Goal: Transaction & Acquisition: Purchase product/service

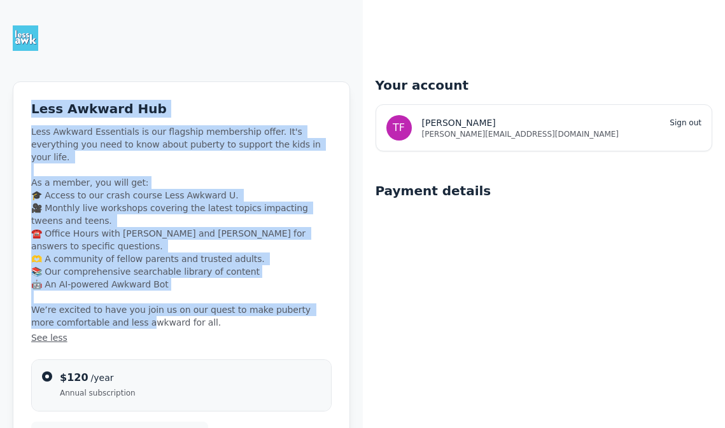
drag, startPoint x: 31, startPoint y: 108, endPoint x: 251, endPoint y: 302, distance: 293.0
click at [250, 301] on div "Less Awkward Hub Less Awkward Essentials is our flagship membership offer. It's…" at bounding box center [181, 222] width 300 height 244
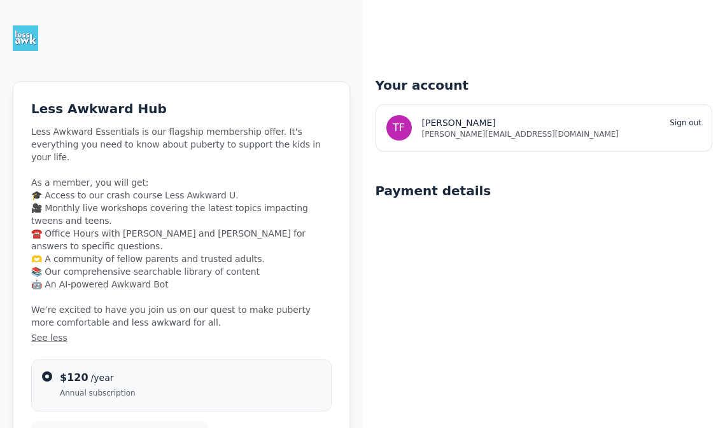
click at [196, 111] on span "Less Awkward Hub" at bounding box center [181, 109] width 300 height 18
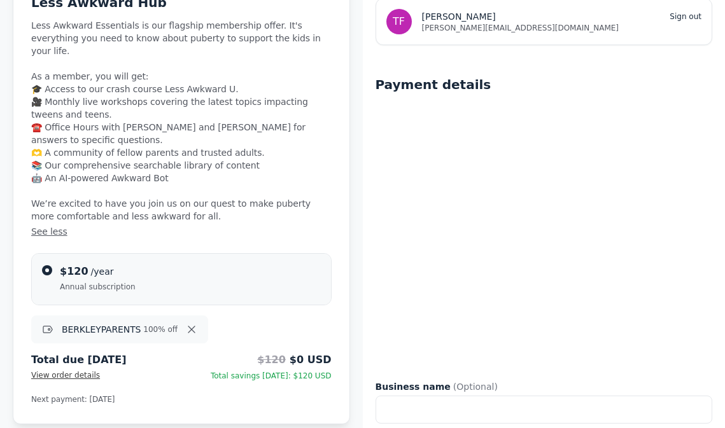
scroll to position [105, 0]
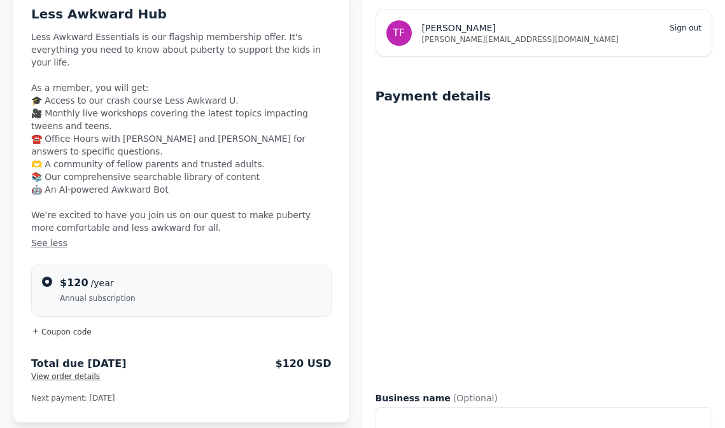
scroll to position [97, 0]
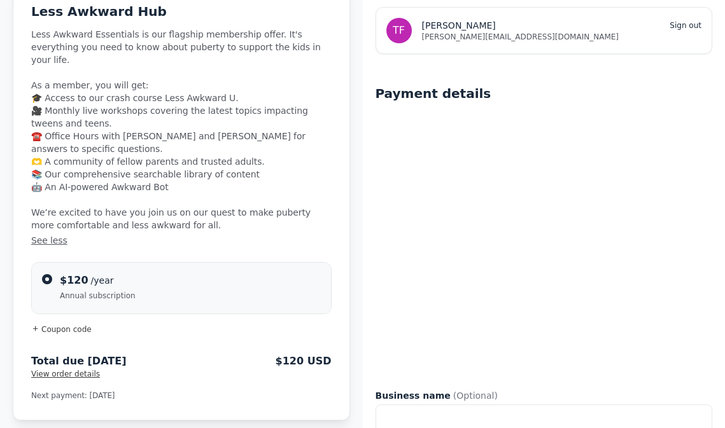
click at [47, 325] on span "Coupon code" at bounding box center [66, 329] width 50 height 9
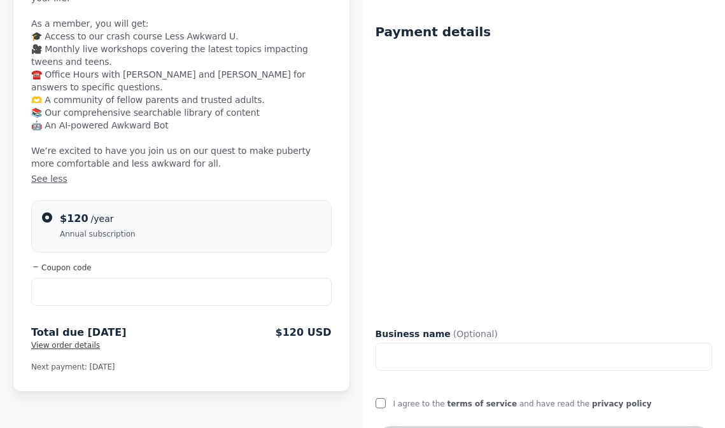
scroll to position [160, 0]
click at [123, 277] on input "text" at bounding box center [181, 291] width 300 height 28
type input "berkleyparents"
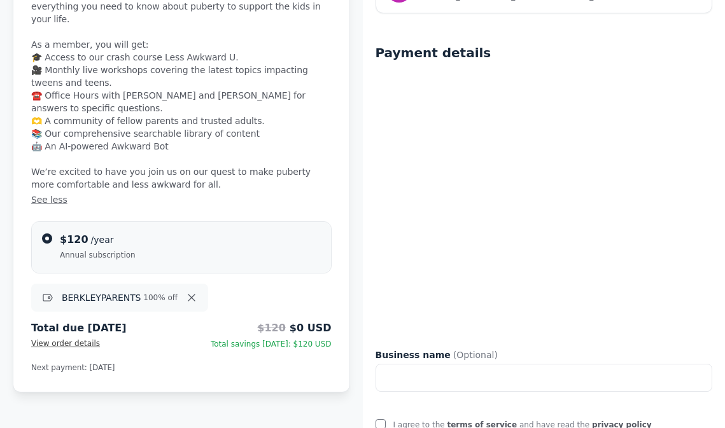
scroll to position [159, 0]
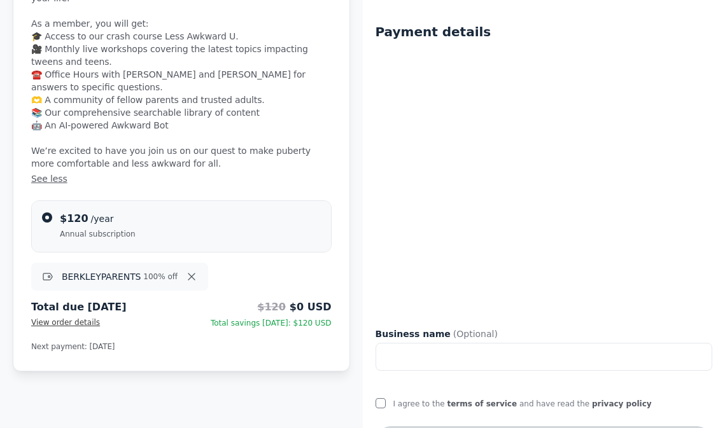
click at [290, 128] on span "Less Awkward Essentials is our flagship membership offer. It's everything you n…" at bounding box center [181, 75] width 300 height 219
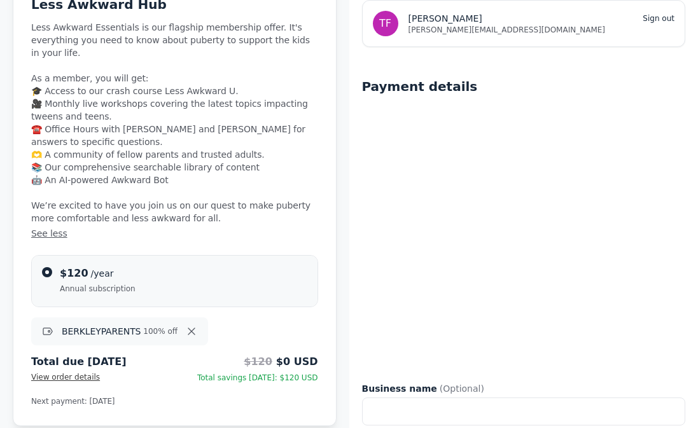
scroll to position [107, 0]
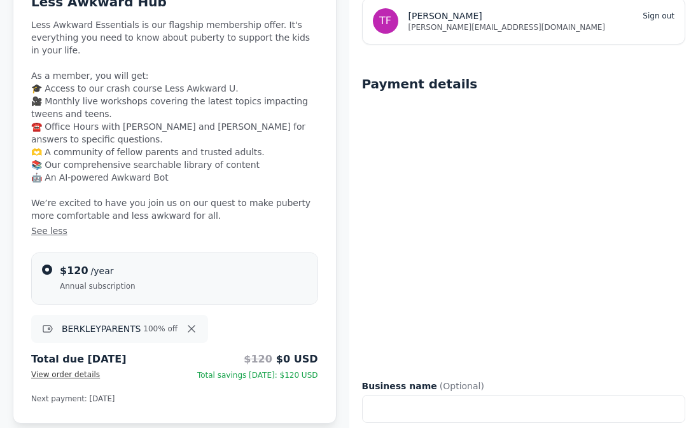
click at [90, 374] on span "View order details" at bounding box center [65, 374] width 69 height 9
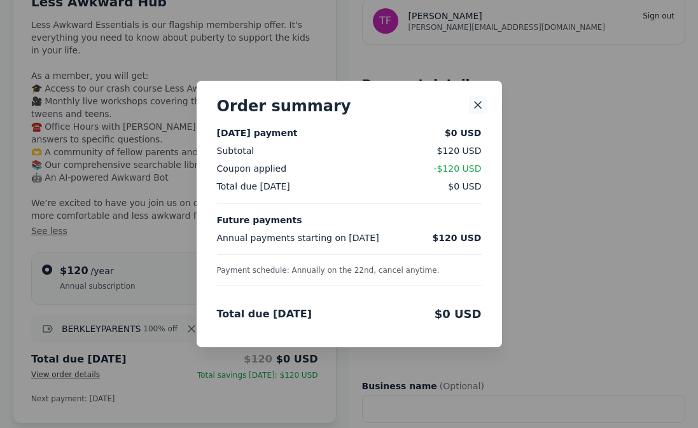
click at [478, 104] on use "Close" at bounding box center [478, 105] width 6 height 6
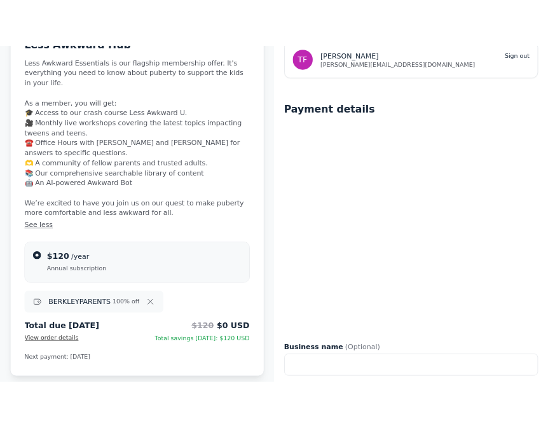
scroll to position [209, 0]
